Goal: Task Accomplishment & Management: Manage account settings

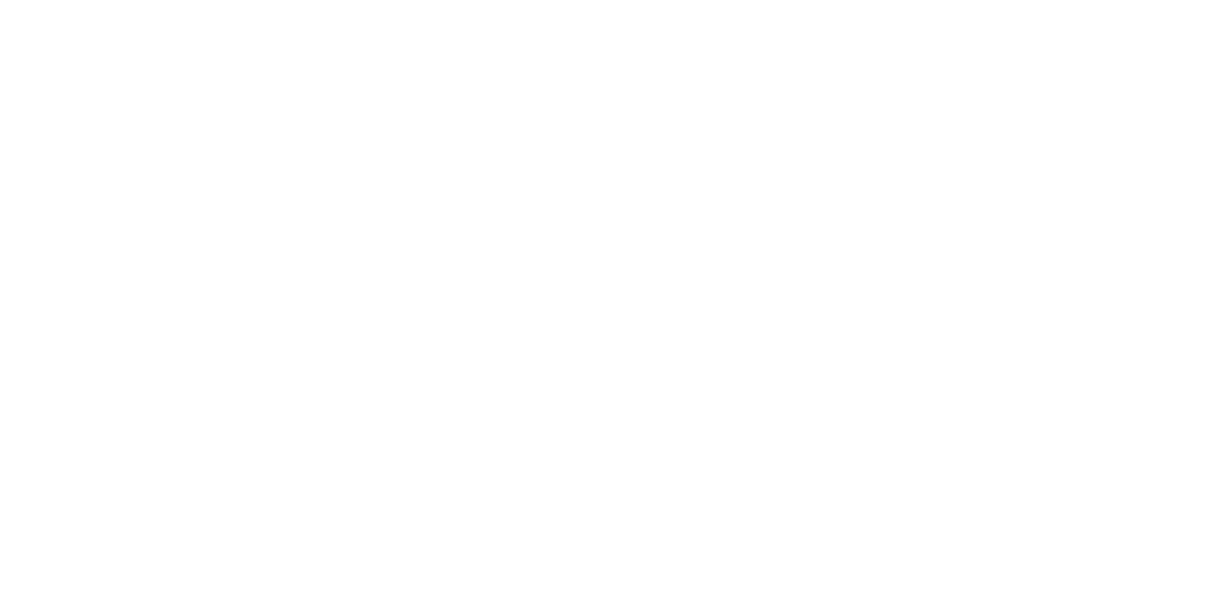
type input "**********"
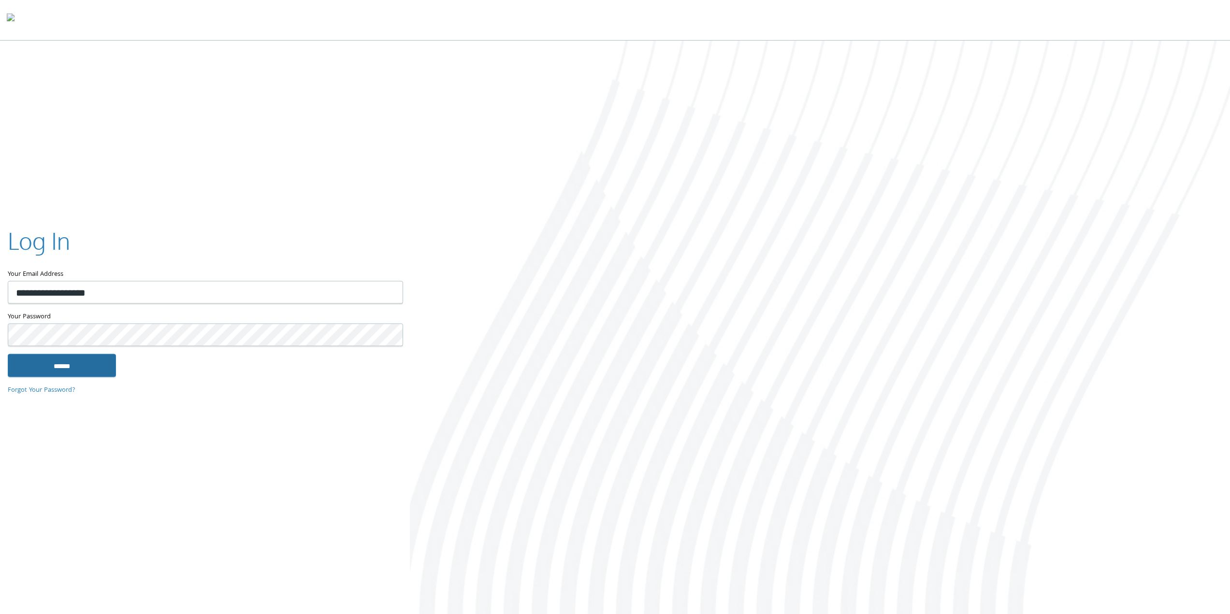
click at [74, 365] on input "******" at bounding box center [62, 365] width 108 height 23
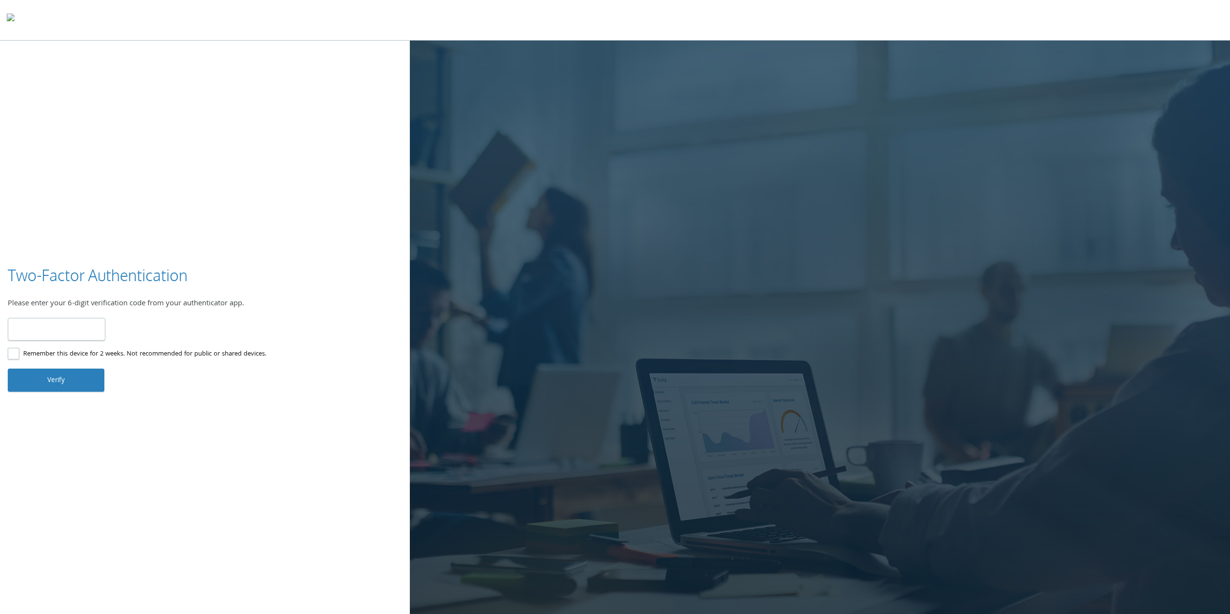
click at [42, 335] on input "number" at bounding box center [57, 329] width 98 height 23
type input "******"
